Goal: Task Accomplishment & Management: Use online tool/utility

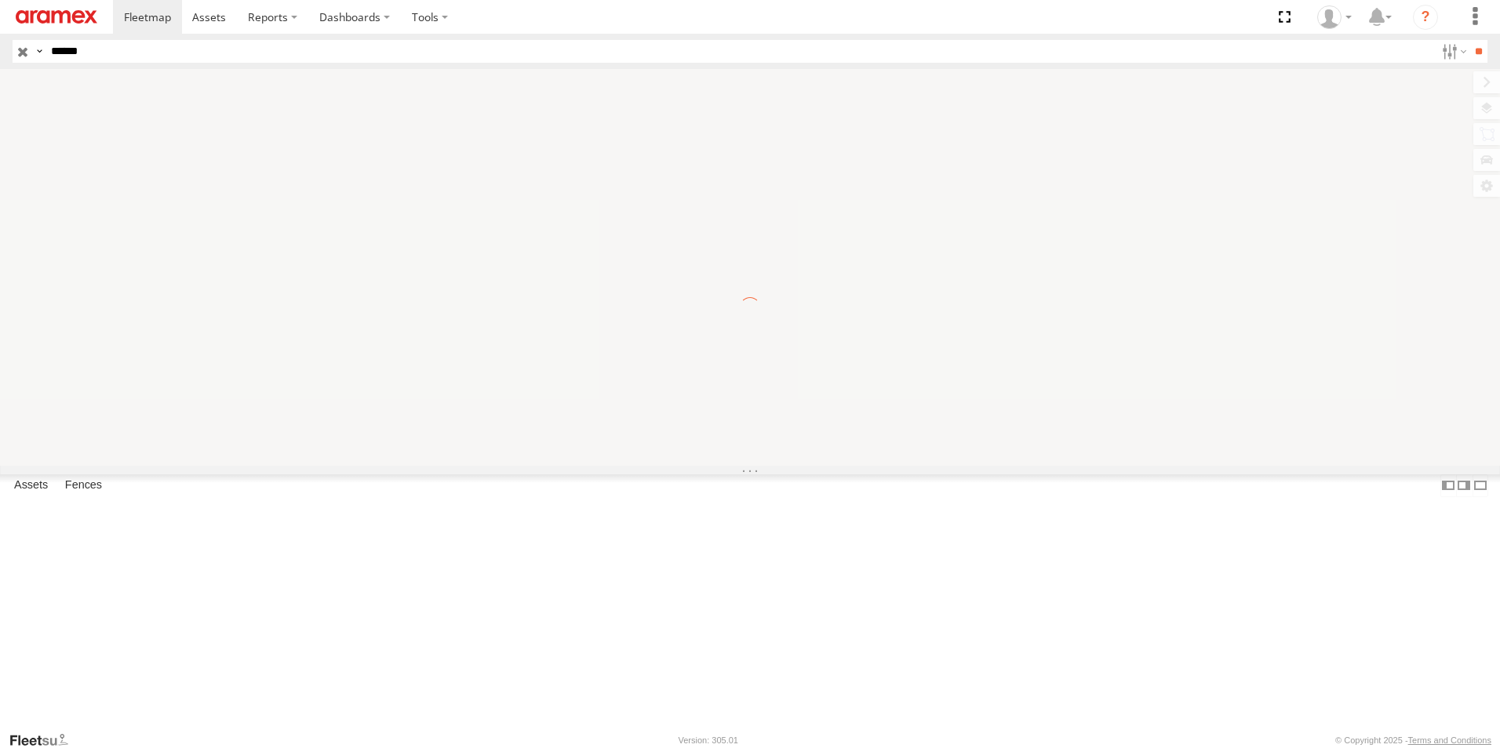
type input "******"
click at [1469, 40] on input "**" at bounding box center [1478, 51] width 18 height 23
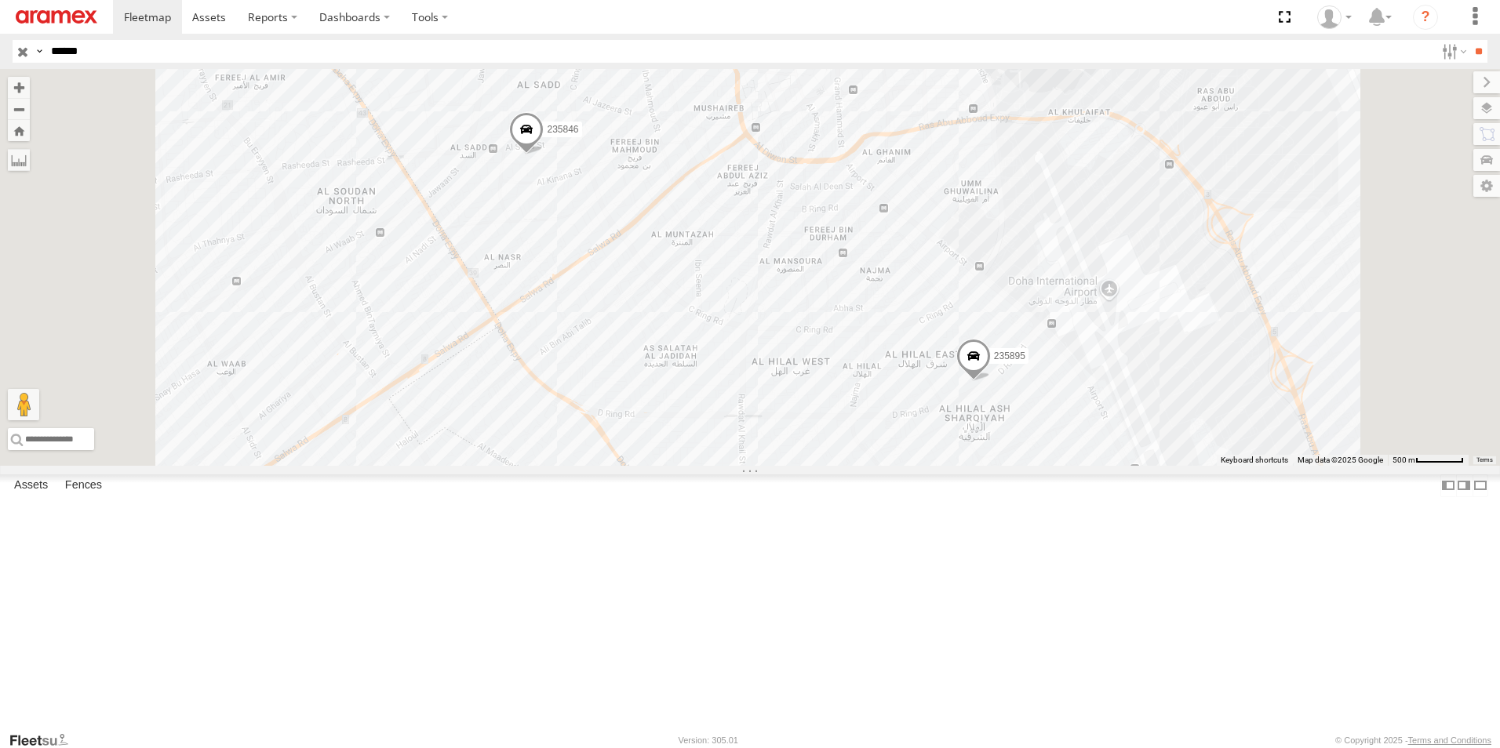
click at [991, 381] on span at bounding box center [973, 360] width 35 height 42
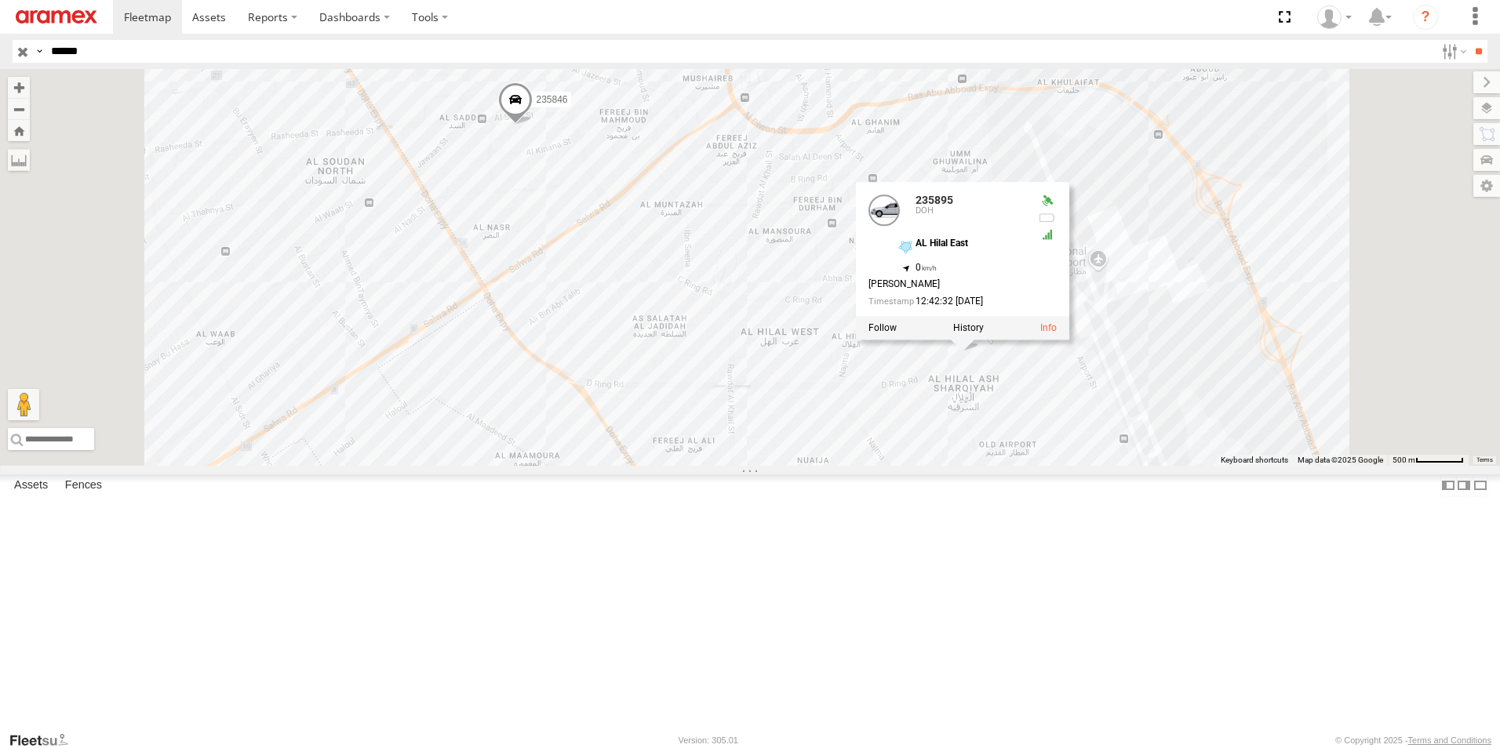
drag, startPoint x: 1336, startPoint y: 562, endPoint x: 1324, endPoint y: 529, distance: 34.2
click at [1324, 466] on div "235895 235846 235895 [GEOGRAPHIC_DATA] 25.25773 , 51.54947 0 [PERSON_NAME] 12:4…" at bounding box center [750, 267] width 1500 height 397
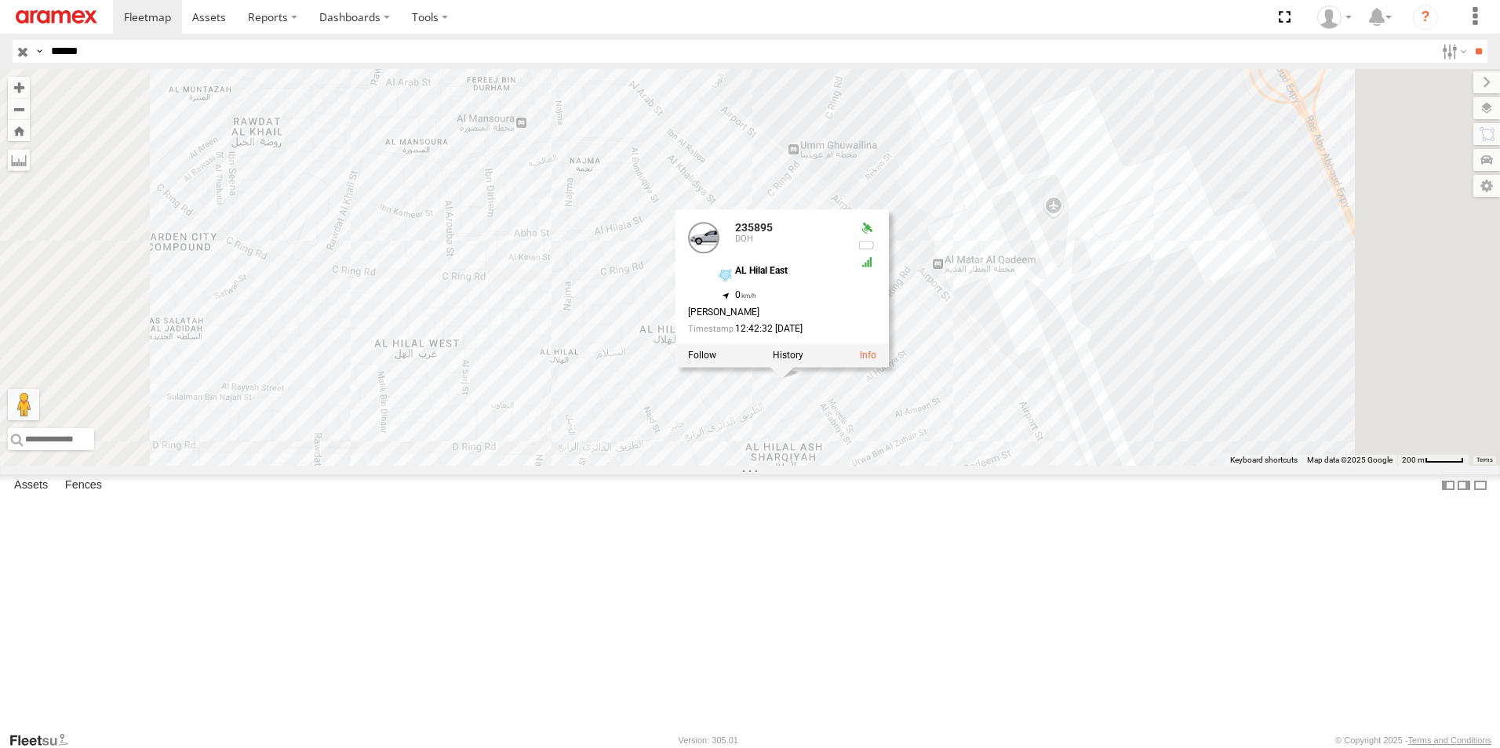
drag, startPoint x: 1043, startPoint y: 486, endPoint x: 999, endPoint y: 536, distance: 66.7
click at [999, 466] on div "235895 235846 235895 [GEOGRAPHIC_DATA] 25.25773 , 51.54947 0 [PERSON_NAME] 12:4…" at bounding box center [750, 267] width 1500 height 397
click at [1238, 420] on div "235895 235846 235895 [GEOGRAPHIC_DATA] 25.25773 , 51.54947 0 [PERSON_NAME] 12:4…" at bounding box center [750, 267] width 1500 height 397
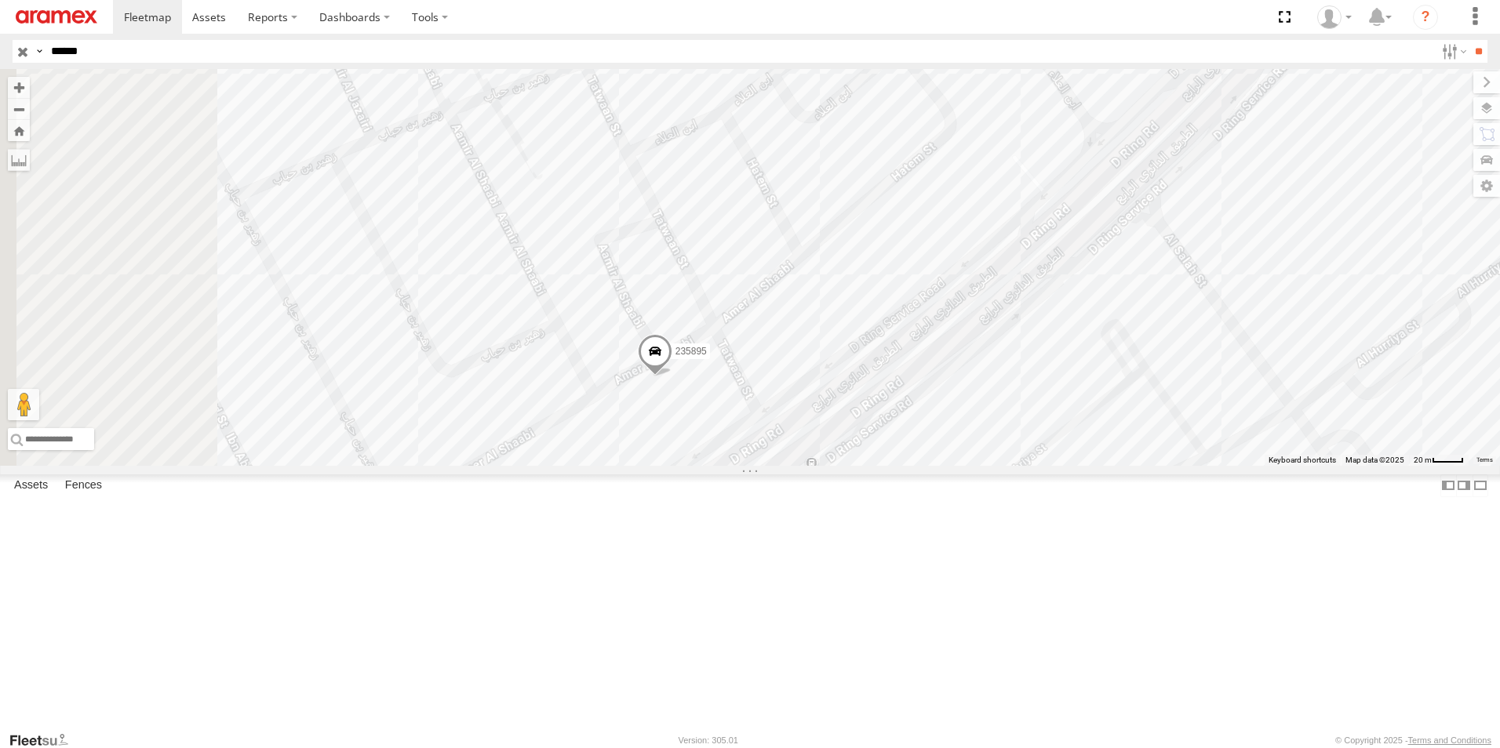
drag, startPoint x: 908, startPoint y: 598, endPoint x: 1038, endPoint y: 497, distance: 164.4
click at [1038, 466] on div "235895 235846" at bounding box center [750, 267] width 1500 height 397
click at [681, 371] on span at bounding box center [663, 350] width 35 height 42
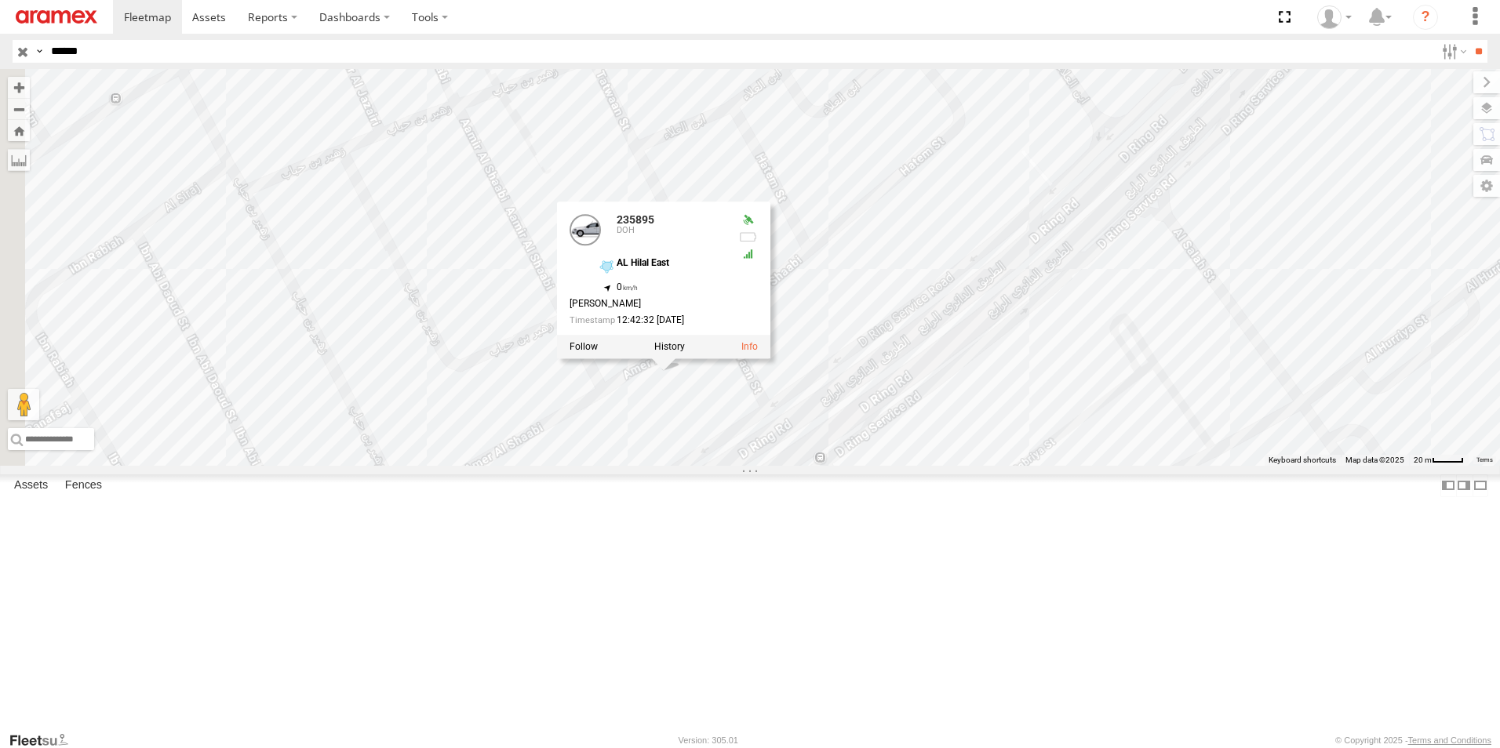
click at [907, 466] on div "235895 235846 235895 [GEOGRAPHIC_DATA] 25.25773 , 51.54947 0 [PERSON_NAME] 12:4…" at bounding box center [750, 267] width 1500 height 397
